Goal: Find specific page/section: Find specific page/section

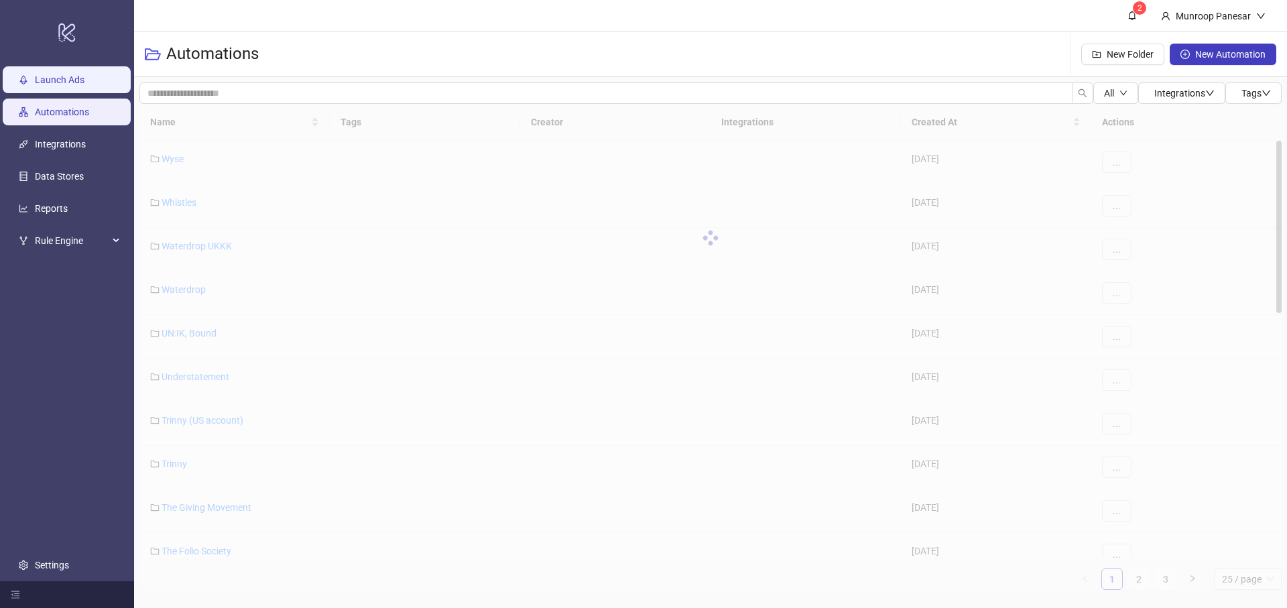
click at [45, 79] on link "Launch Ads" at bounding box center [60, 79] width 50 height 11
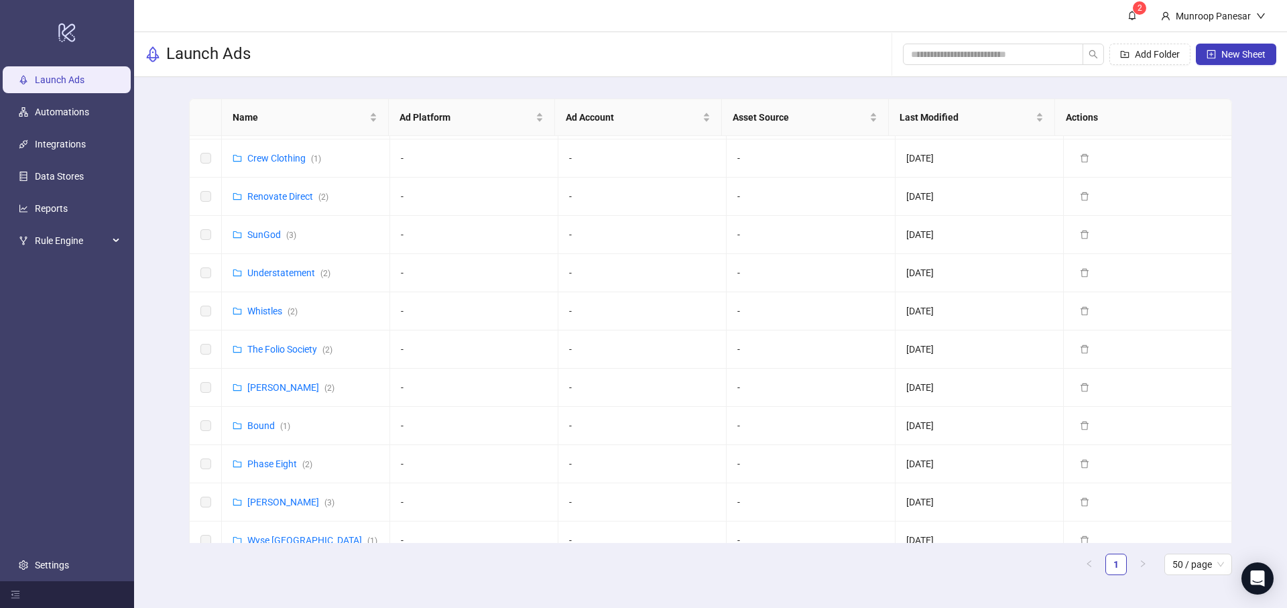
scroll to position [125, 0]
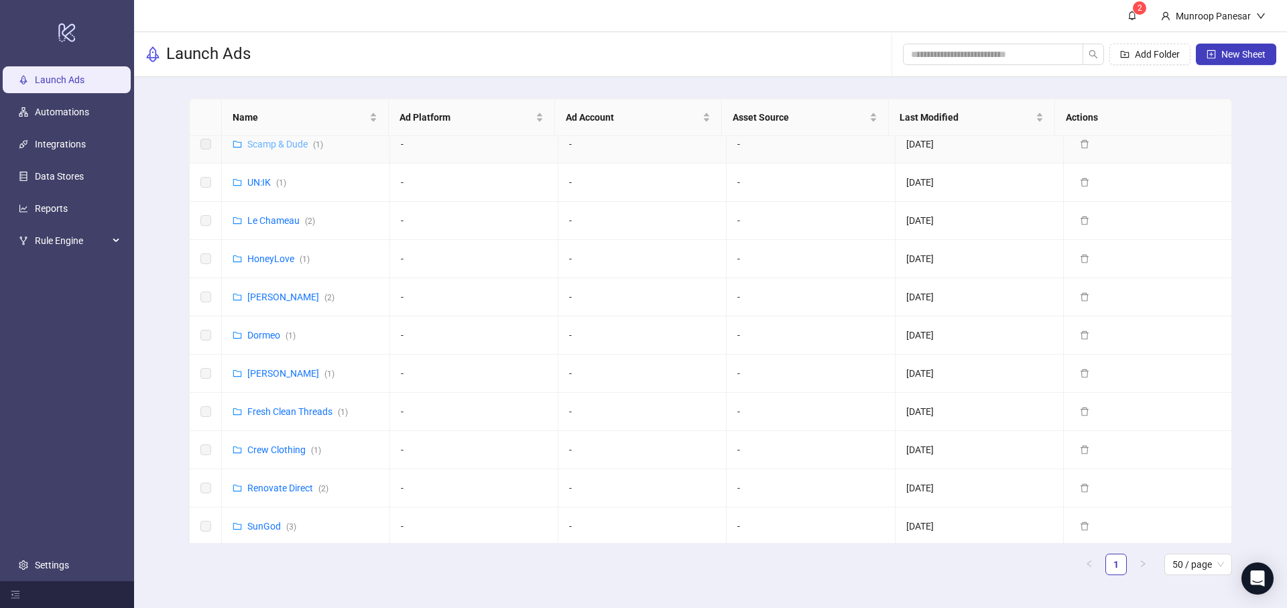
click at [281, 147] on link "Scamp & Dude ( 1 )" at bounding box center [285, 144] width 76 height 11
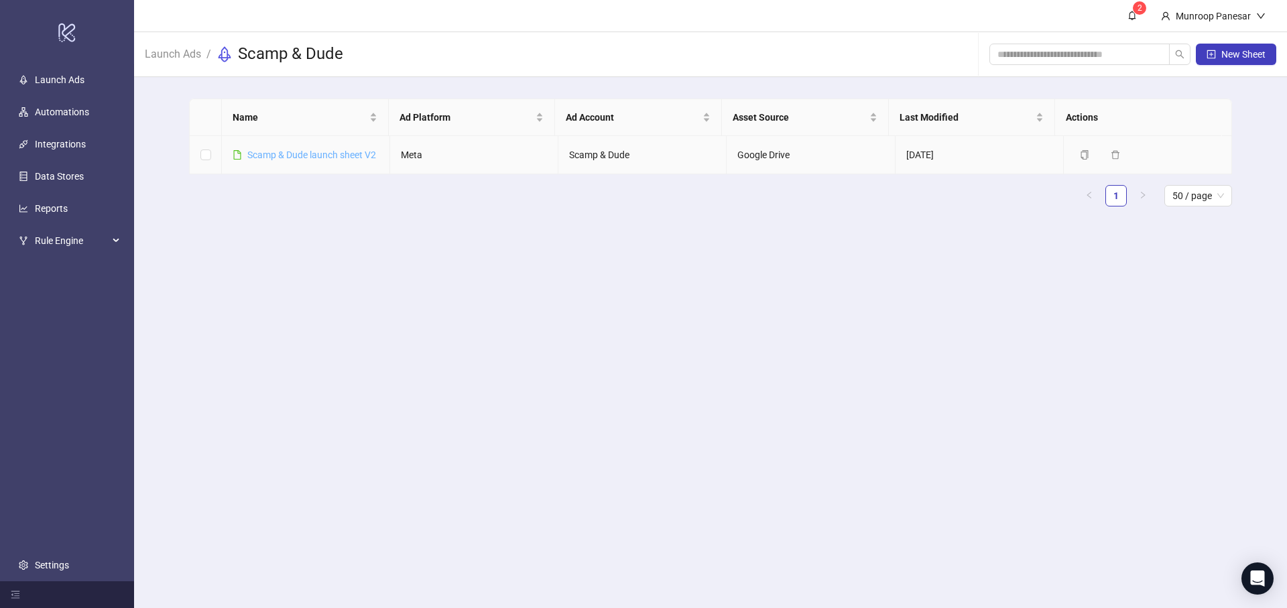
click at [312, 156] on link "Scamp & Dude launch sheet V2" at bounding box center [311, 154] width 129 height 11
